Goal: Task Accomplishment & Management: Complete application form

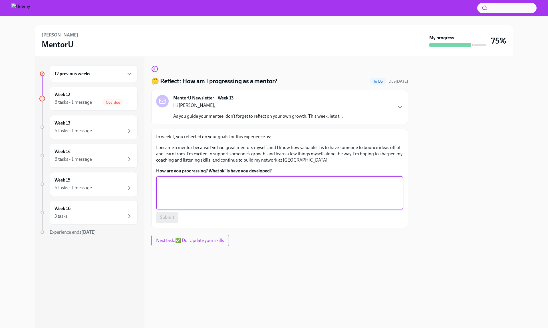
click at [322, 191] on textarea "How are you progressing? What skills have you developed?" at bounding box center [279, 192] width 240 height 27
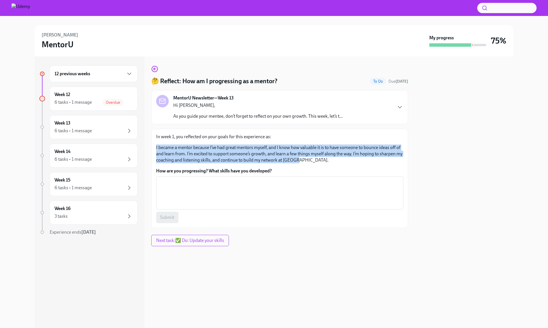
drag, startPoint x: 299, startPoint y: 161, endPoint x: 155, endPoint y: 145, distance: 144.4
click at [155, 145] on div "In week 1, you reflected on your goals for this experience as: I became a mento…" at bounding box center [279, 178] width 257 height 99
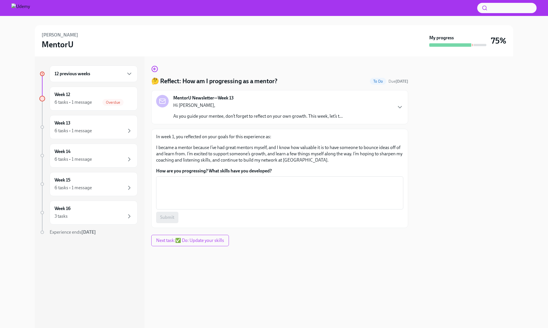
click at [302, 169] on label "How are you progressing? What skills have you developed?" at bounding box center [279, 171] width 247 height 6
click at [302, 179] on textarea "How are you progressing? What skills have you developed?" at bounding box center [279, 192] width 240 height 27
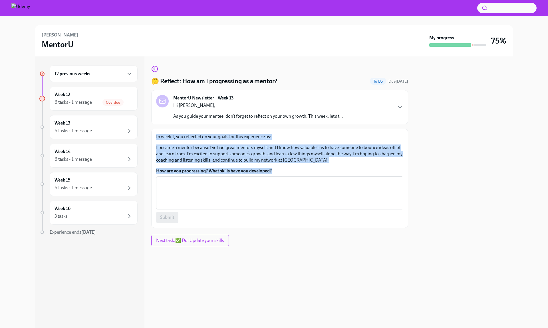
drag, startPoint x: 289, startPoint y: 170, endPoint x: 149, endPoint y: 135, distance: 145.0
click at [149, 135] on div "12 previous weeks Week 12 6 tasks • 1 message Overdue Week 13 6 tasks • 1 messa…" at bounding box center [274, 192] width 478 height 272
copy div "In week 1, you reflected on your goals for this experience as: I became a mento…"
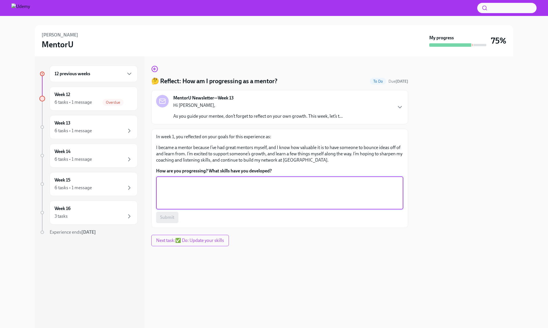
click at [207, 193] on textarea "How are you progressing? What skills have you developed?" at bounding box center [279, 192] width 240 height 27
paste textarea "Since starting this mentorship, I’ve made solid progress toward my goals. I’ve …"
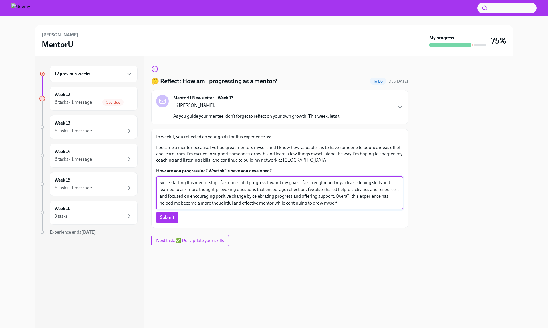
click at [266, 192] on textarea "Since starting this mentorship, I’ve made solid progress toward my goals. I’ve …" at bounding box center [279, 192] width 240 height 27
drag, startPoint x: 248, startPoint y: 183, endPoint x: 238, endPoint y: 183, distance: 10.3
click at [238, 183] on textarea "Since starting this mentorship, I’ve made solid progress toward my goals. I’ve …" at bounding box center [279, 192] width 240 height 27
click at [367, 203] on textarea "Since starting this mentorship, I’ve made great progress toward my goals. I’ve …" at bounding box center [279, 192] width 240 height 27
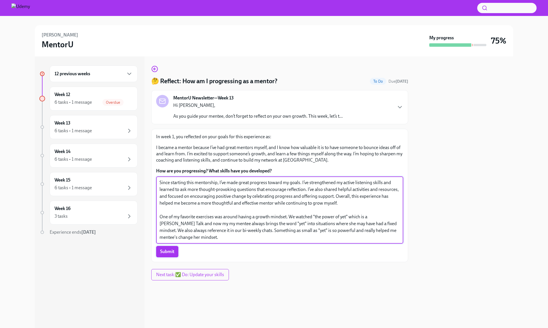
type textarea "Since starting this mentorship, I’ve made great progress toward my goals. I’ve …"
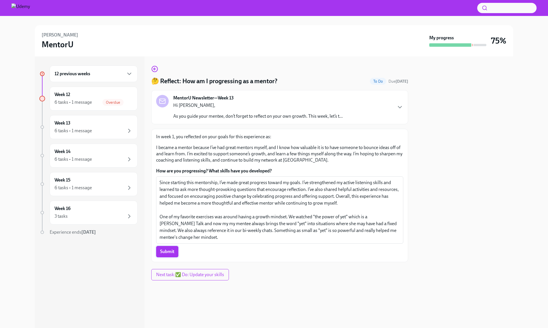
click at [165, 250] on span "Submit" at bounding box center [167, 252] width 14 height 6
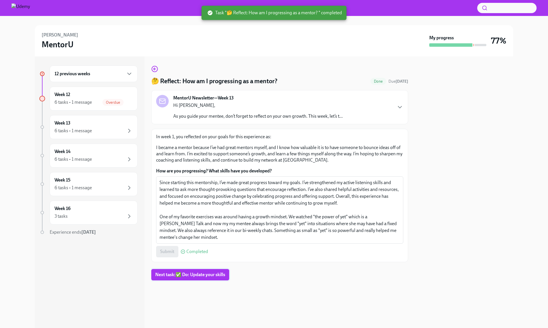
click at [191, 274] on span "Next task : ✅ Do: Update your skills" at bounding box center [190, 275] width 70 height 6
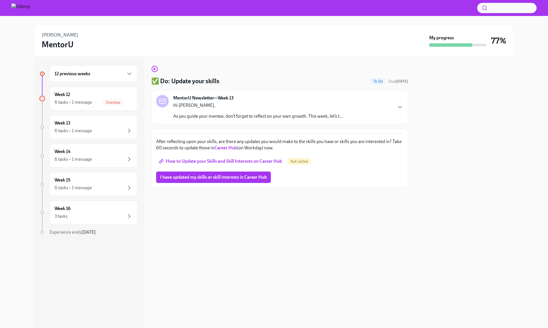
click at [252, 161] on span "How to Update your Skills and Skill Interests on Career Hub" at bounding box center [221, 162] width 122 height 6
click at [229, 147] on strong "Career Hub" at bounding box center [225, 147] width 23 height 5
click at [197, 179] on span "I have updated my skills or skill interests in Career Hub" at bounding box center [213, 178] width 107 height 6
click at [90, 105] on div "6 tasks • 1 message" at bounding box center [72, 102] width 37 height 6
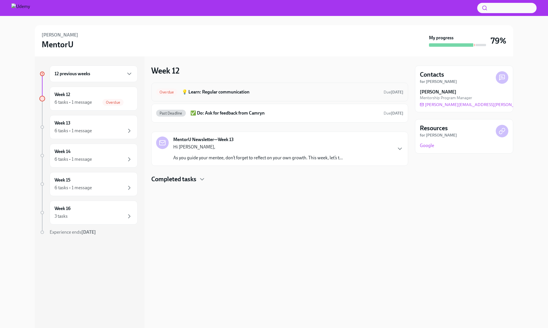
click at [251, 97] on div "Overdue 💡 Learn: Regular communication Due [DATE]" at bounding box center [279, 92] width 257 height 19
click at [217, 92] on h6 "💡 Learn: Regular communication" at bounding box center [280, 92] width 197 height 6
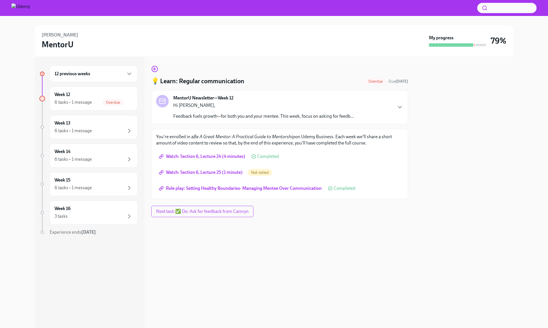
click at [211, 172] on span "Watch: Section 6, Lecture 25 (1 minute)" at bounding box center [201, 173] width 82 height 6
